Goal: Transaction & Acquisition: Purchase product/service

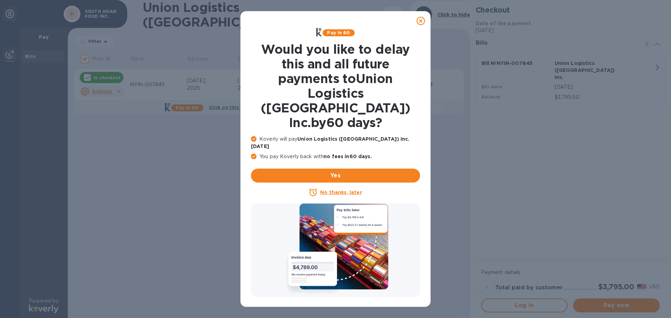
click at [423, 21] on icon at bounding box center [421, 21] width 8 height 8
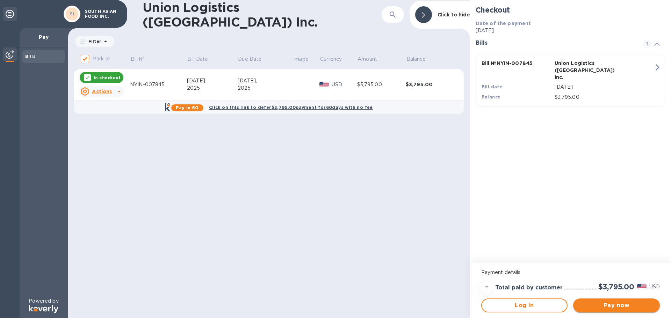
click at [618, 306] on span "Pay now" at bounding box center [617, 306] width 76 height 8
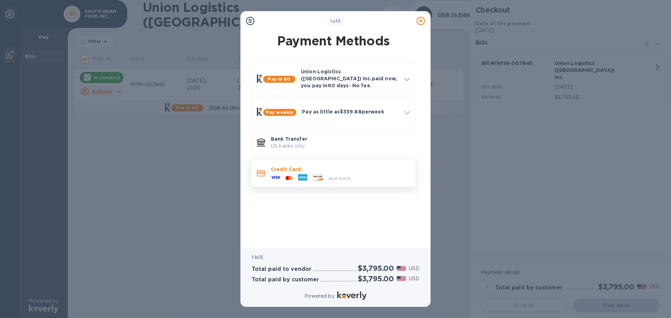
click at [284, 166] on p "Credit Card" at bounding box center [340, 169] width 139 height 7
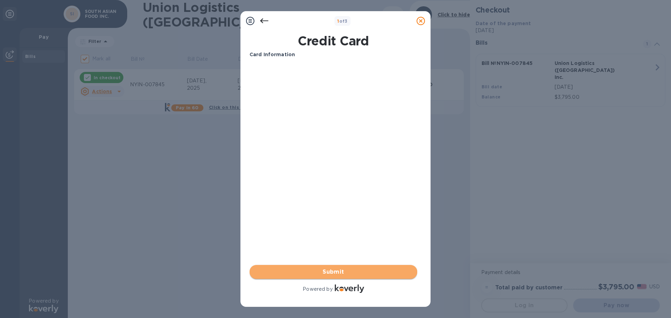
click at [348, 273] on span "Submit" at bounding box center [333, 272] width 157 height 8
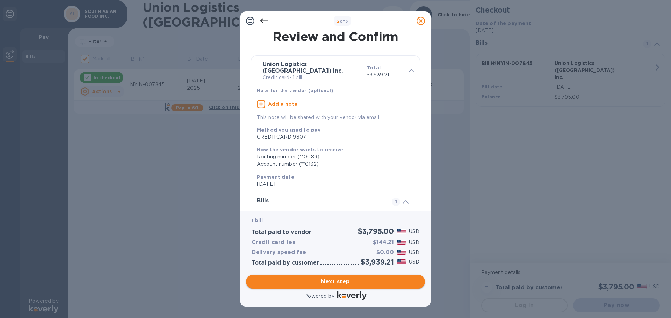
click at [354, 284] on span "Next step" at bounding box center [336, 282] width 168 height 8
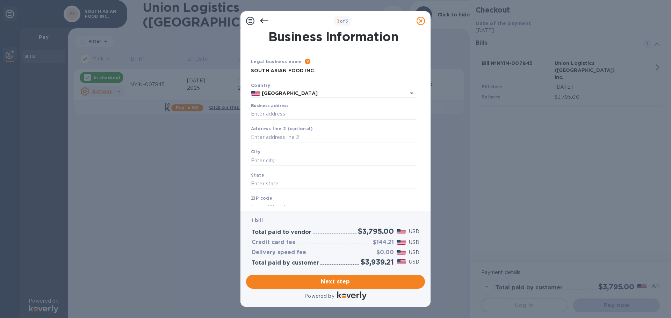
click at [294, 114] on input "Business address" at bounding box center [333, 114] width 165 height 10
type input "[STREET_ADDRESS]"
click at [280, 159] on input "text" at bounding box center [333, 161] width 165 height 10
type input "maspeth"
type input "NY"
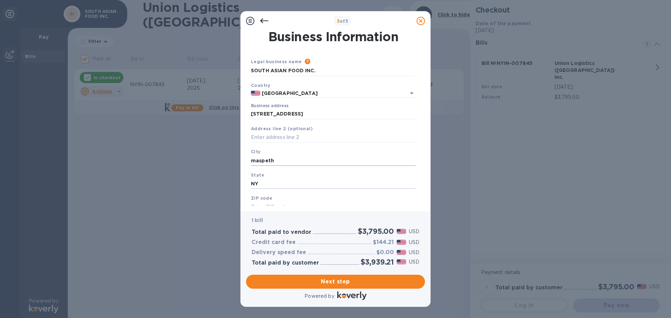
scroll to position [6, 0]
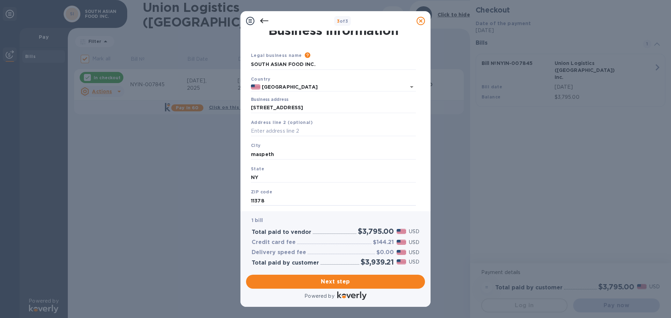
type input "11378"
click at [204, 200] on div "3 of 3 Business Information Legal business name Please provide the legal name t…" at bounding box center [335, 159] width 671 height 318
click at [343, 280] on span "Next step" at bounding box center [336, 282] width 168 height 8
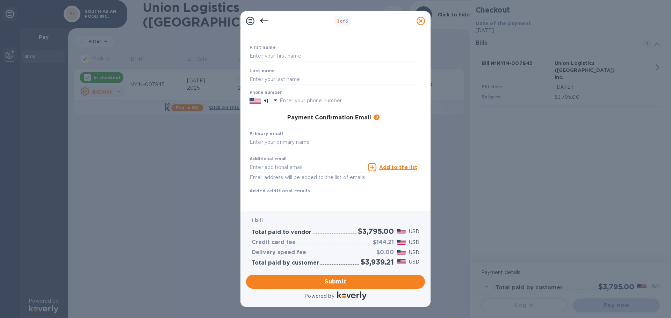
scroll to position [40, 0]
click at [269, 137] on input "text" at bounding box center [334, 142] width 168 height 10
type input "[EMAIL_ADDRESS][DOMAIN_NAME]"
click at [164, 210] on div "3 of 3 Payment Contact Information First name Last name Phone number +1 Payment…" at bounding box center [335, 159] width 671 height 318
click at [330, 281] on span "Submit" at bounding box center [336, 282] width 168 height 8
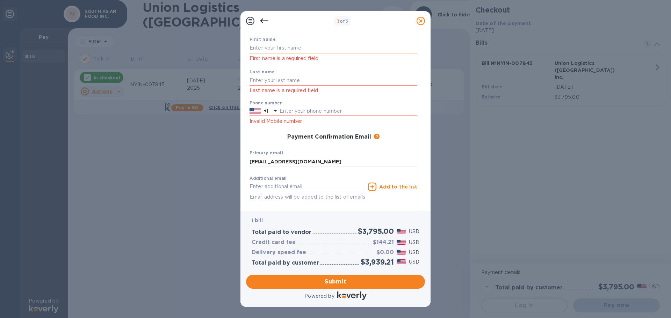
click at [292, 46] on input "text" at bounding box center [334, 48] width 168 height 10
type input "[PERSON_NAME]"
type input "Khan"
type input "3474935452"
click at [163, 174] on div "3 of 3 Payment Contact Information First name [PERSON_NAME] First name is a req…" at bounding box center [335, 159] width 671 height 318
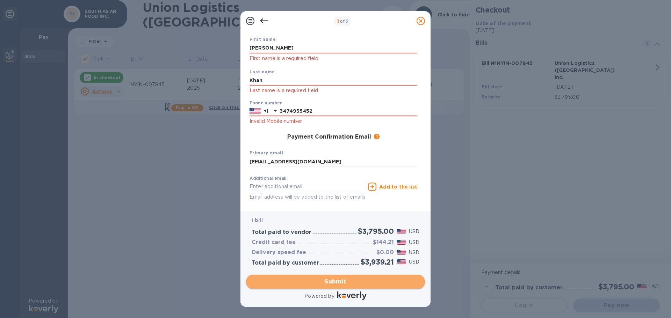
click at [335, 279] on span "Submit" at bounding box center [336, 282] width 168 height 8
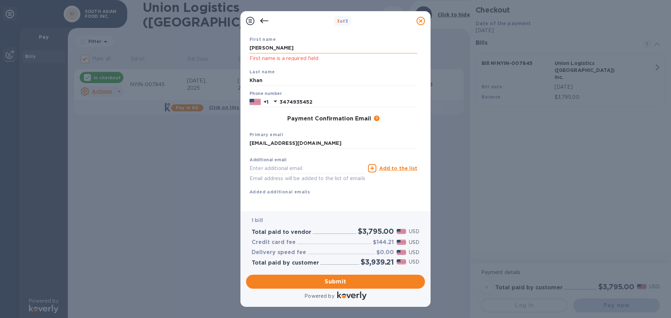
click at [298, 48] on input "[PERSON_NAME]" at bounding box center [334, 48] width 168 height 10
click at [280, 81] on input "Khan" at bounding box center [334, 81] width 168 height 10
click at [198, 159] on div "3 of 3 Payment Contact Information First name [PERSON_NAME] First name is a req…" at bounding box center [335, 159] width 671 height 318
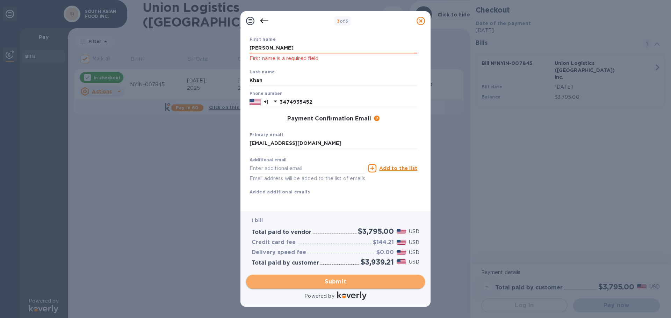
click at [329, 282] on span "Submit" at bounding box center [336, 282] width 168 height 8
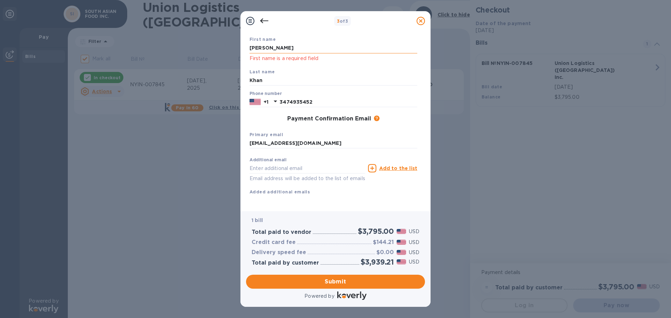
click at [285, 48] on input "[PERSON_NAME]" at bounding box center [334, 48] width 168 height 10
drag, startPoint x: 290, startPoint y: 49, endPoint x: 196, endPoint y: 63, distance: 94.7
click at [196, 62] on div "3 of 3 Payment Contact Information First name [PERSON_NAME] First name is a req…" at bounding box center [335, 159] width 671 height 318
type input "[PERSON_NAME]"
click at [177, 161] on div "3 of 3 Payment Contact Information First name [PERSON_NAME] First name is a req…" at bounding box center [335, 159] width 671 height 318
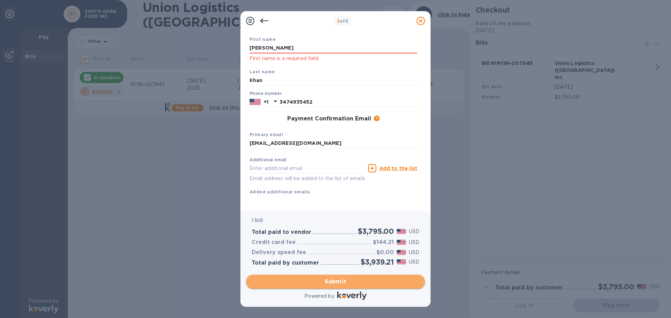
click at [339, 283] on span "Submit" at bounding box center [336, 282] width 168 height 8
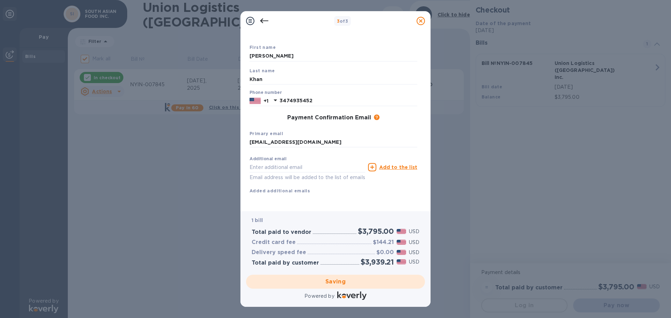
checkbox input "false"
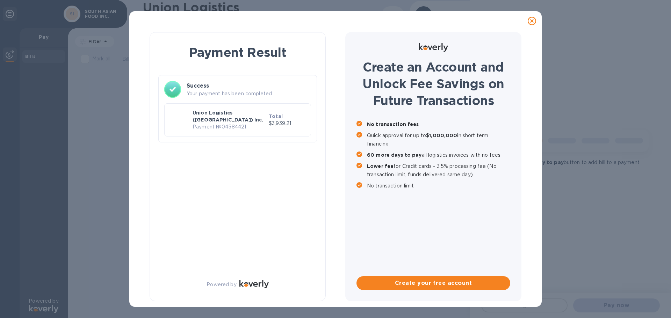
scroll to position [0, 0]
